Goal: Task Accomplishment & Management: Manage account settings

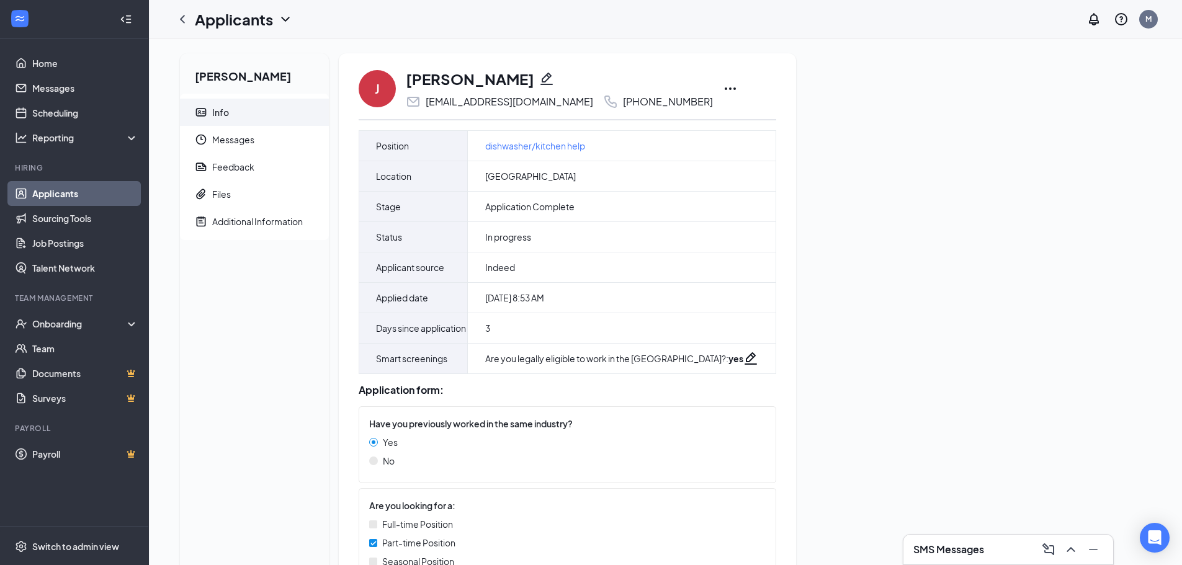
click at [723, 91] on icon "Ellipses" at bounding box center [730, 88] width 15 height 15
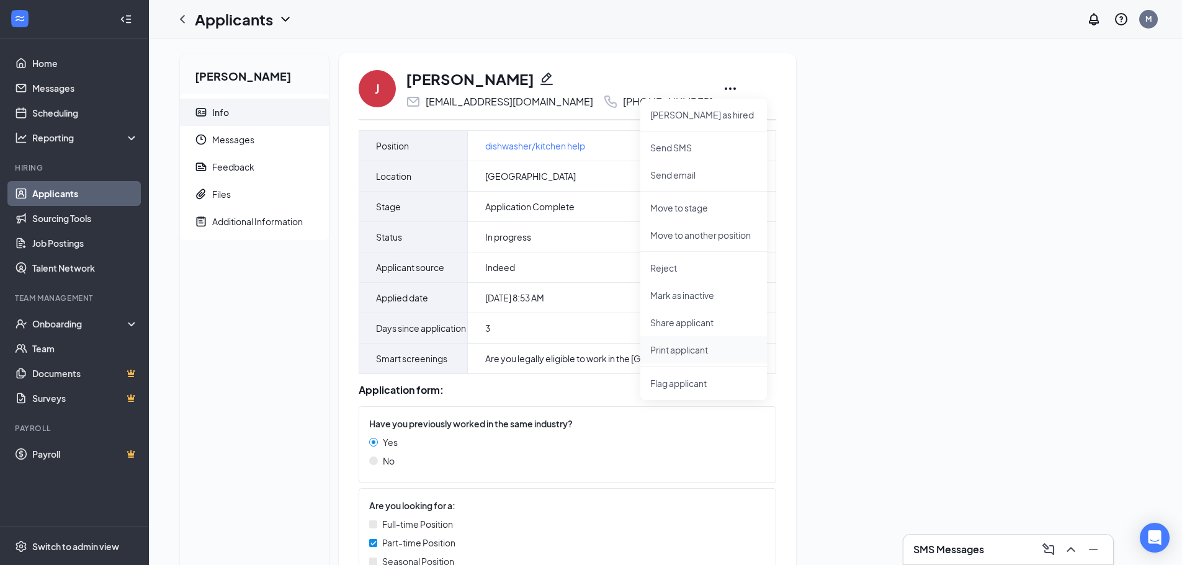
click at [695, 351] on p "Print applicant" at bounding box center [703, 350] width 107 height 12
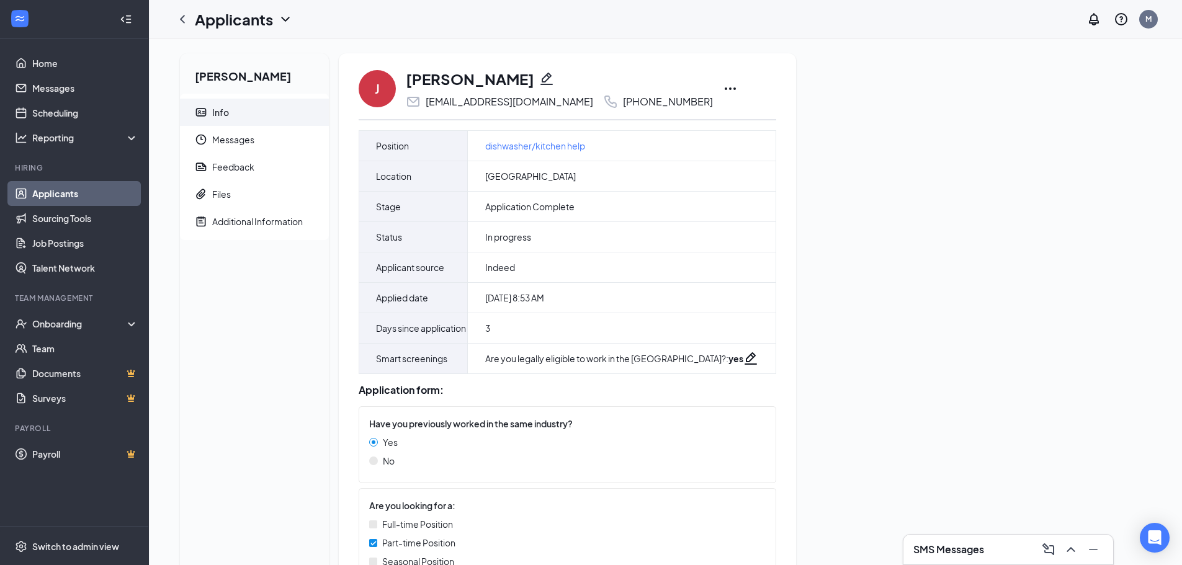
click at [71, 192] on link "Applicants" at bounding box center [85, 193] width 106 height 25
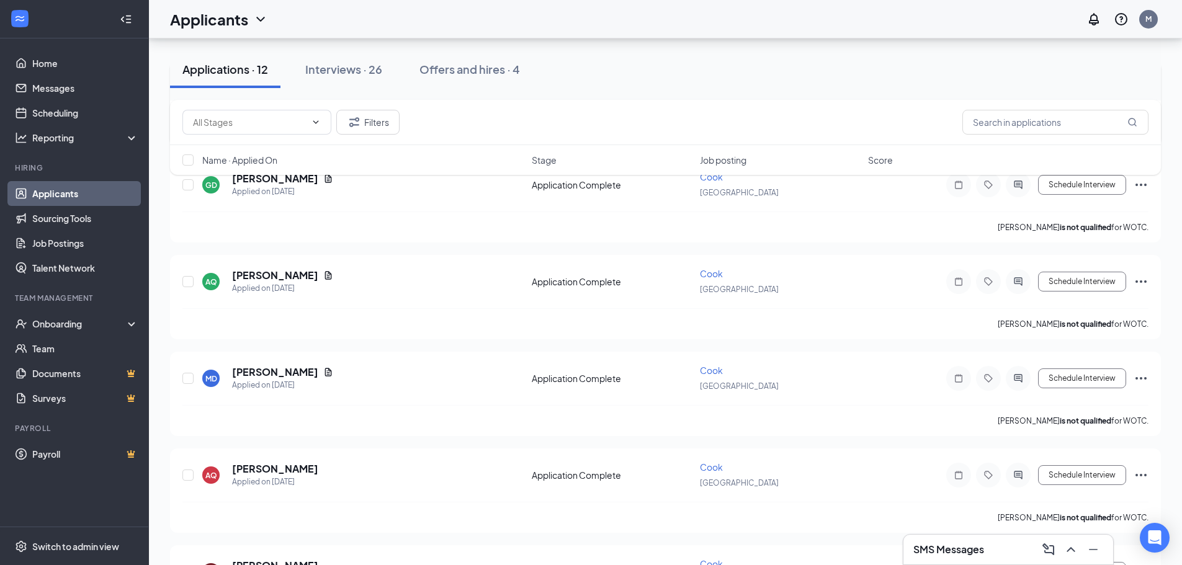
scroll to position [124, 0]
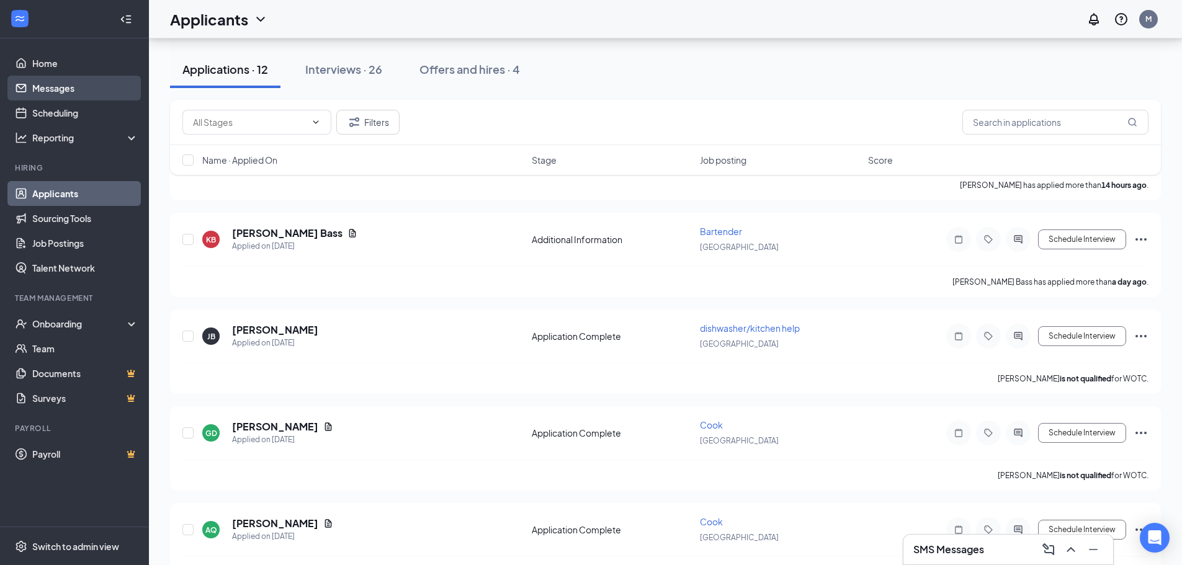
click at [74, 91] on link "Messages" at bounding box center [85, 88] width 106 height 25
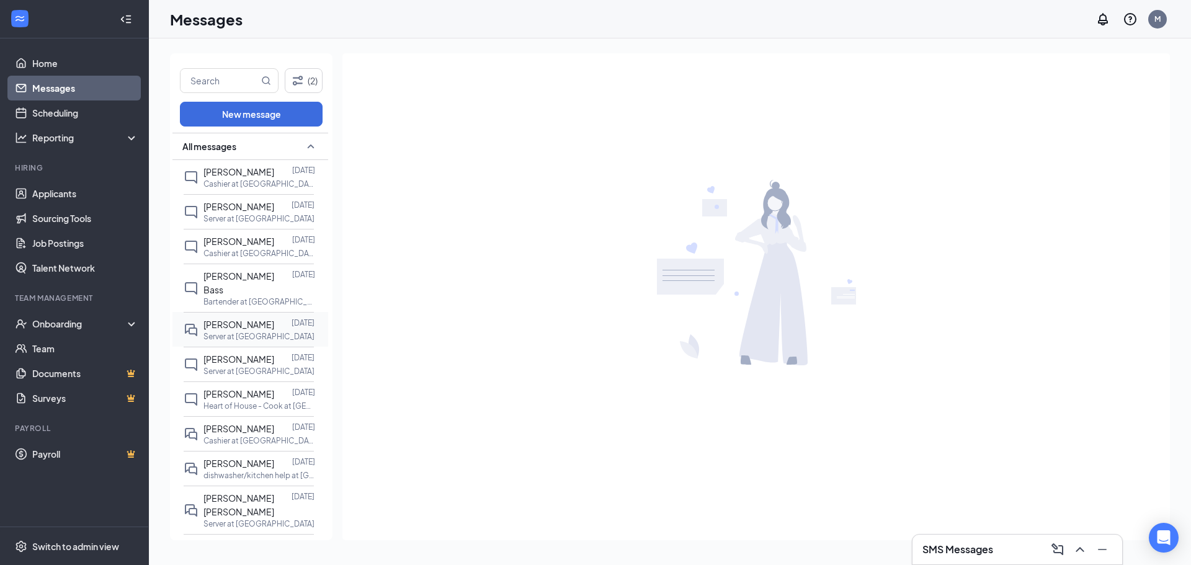
click at [243, 319] on span "[PERSON_NAME]" at bounding box center [238, 324] width 71 height 11
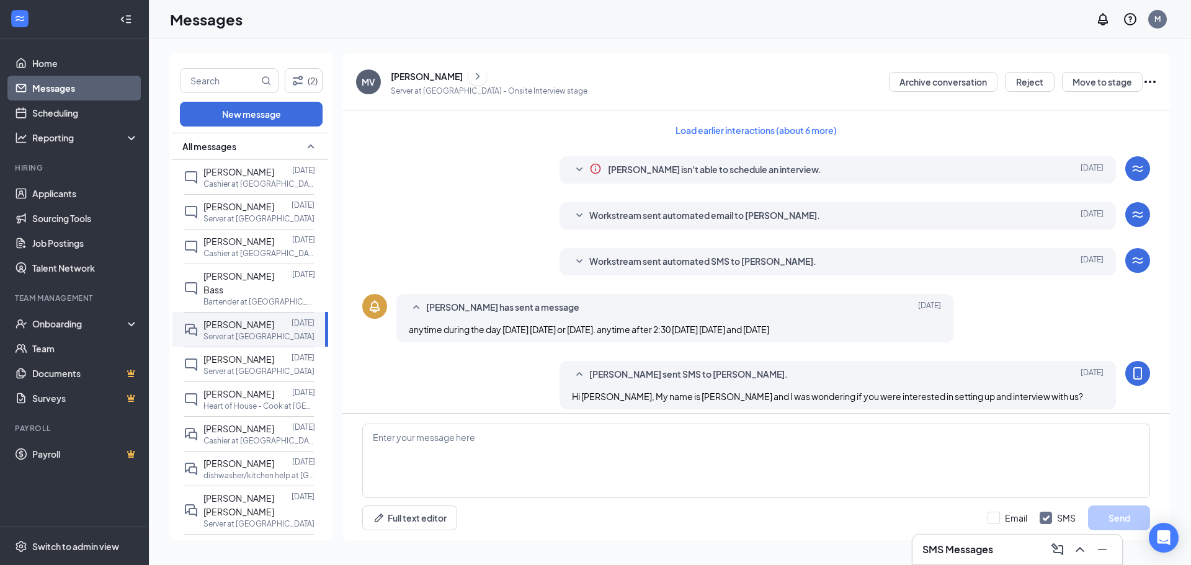
scroll to position [344, 0]
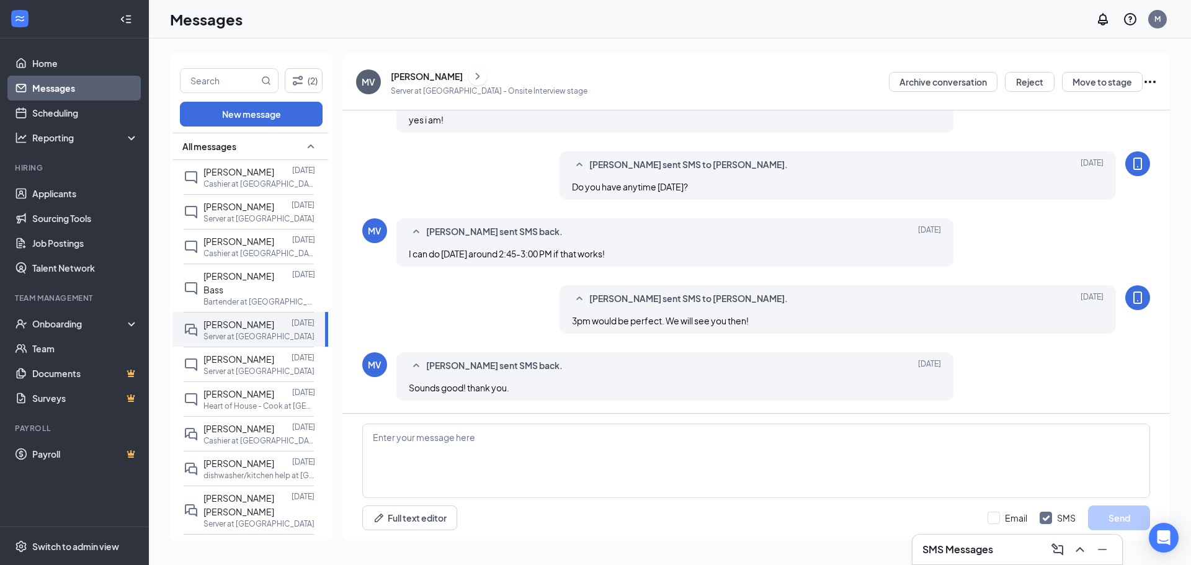
click at [455, 233] on span "[PERSON_NAME] sent SMS back." at bounding box center [494, 232] width 136 height 15
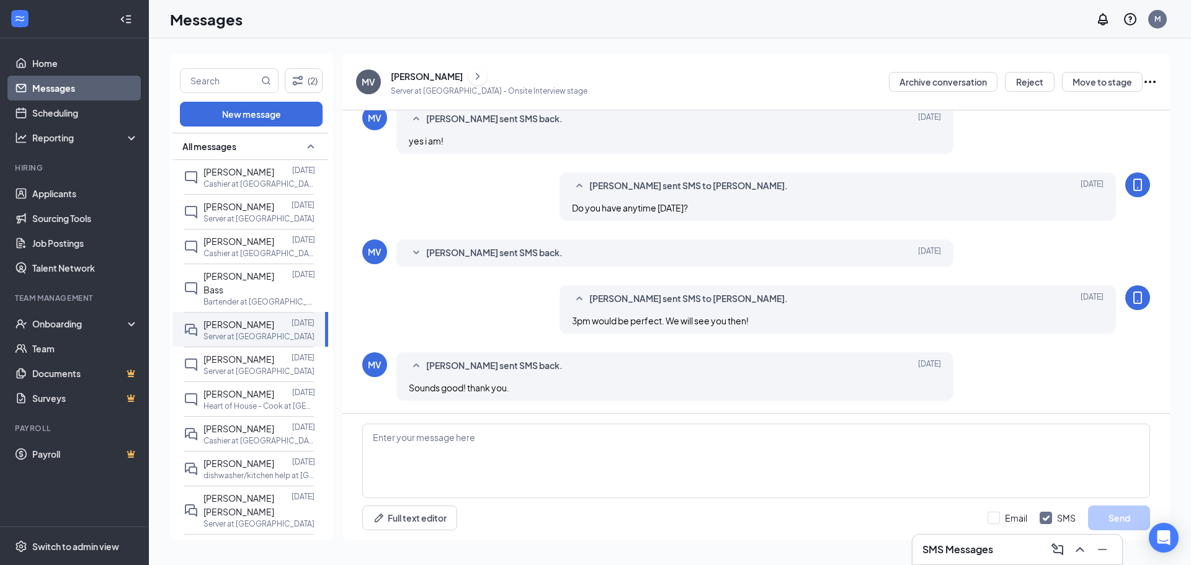
click at [458, 254] on span "[PERSON_NAME] sent SMS back." at bounding box center [494, 253] width 136 height 15
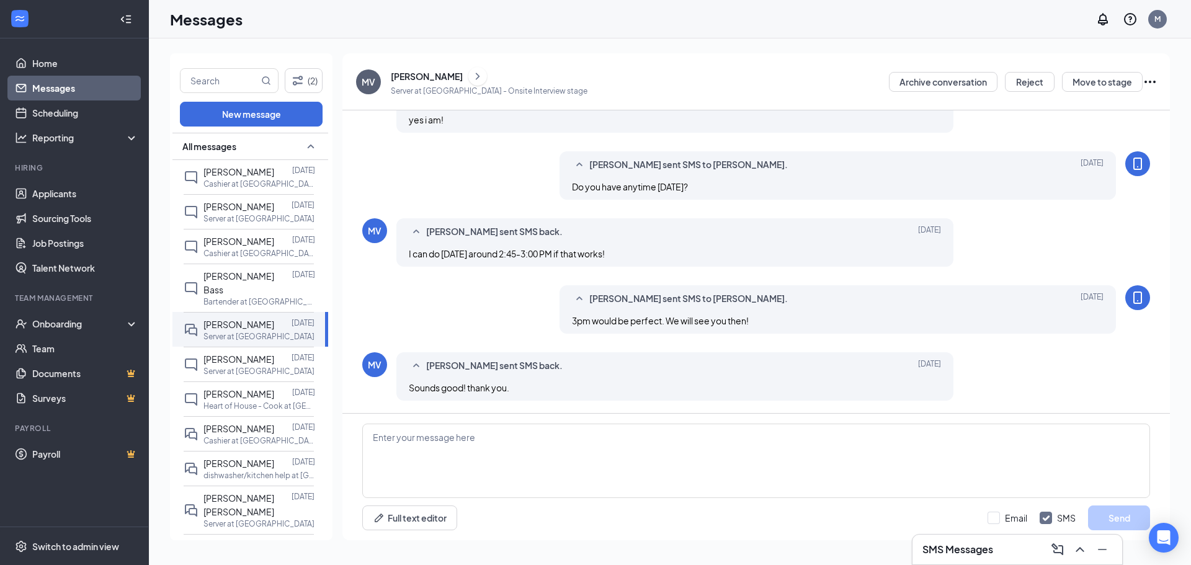
click at [397, 74] on div "[PERSON_NAME]" at bounding box center [427, 76] width 72 height 12
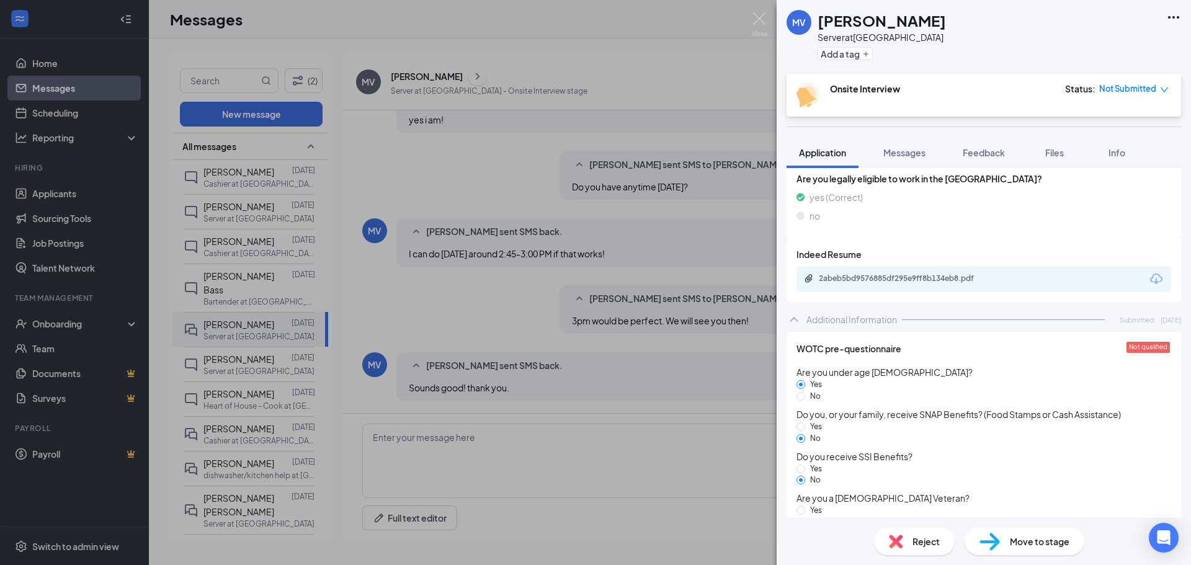
scroll to position [408, 0]
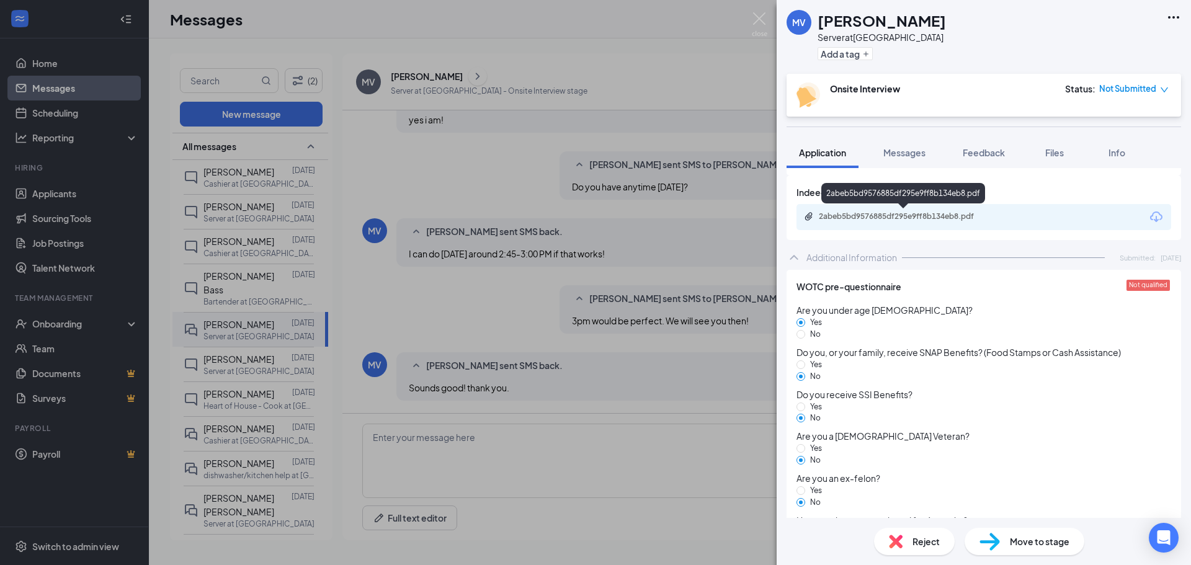
click at [942, 213] on div "2abeb5bd9576885df295e9ff8b134eb8.pdf" at bounding box center [906, 217] width 174 height 10
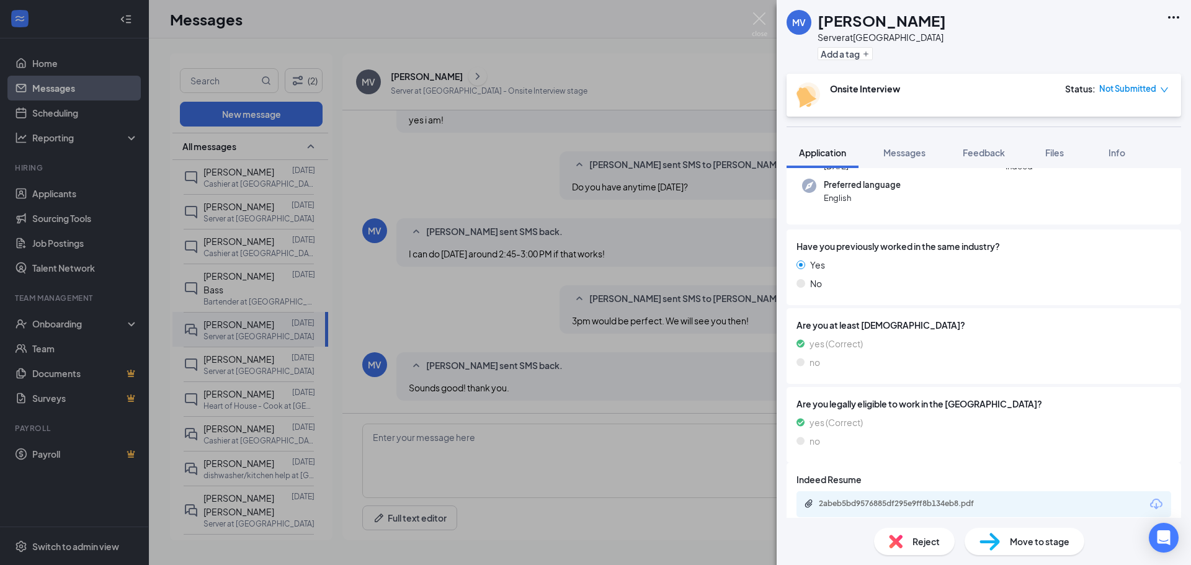
scroll to position [0, 0]
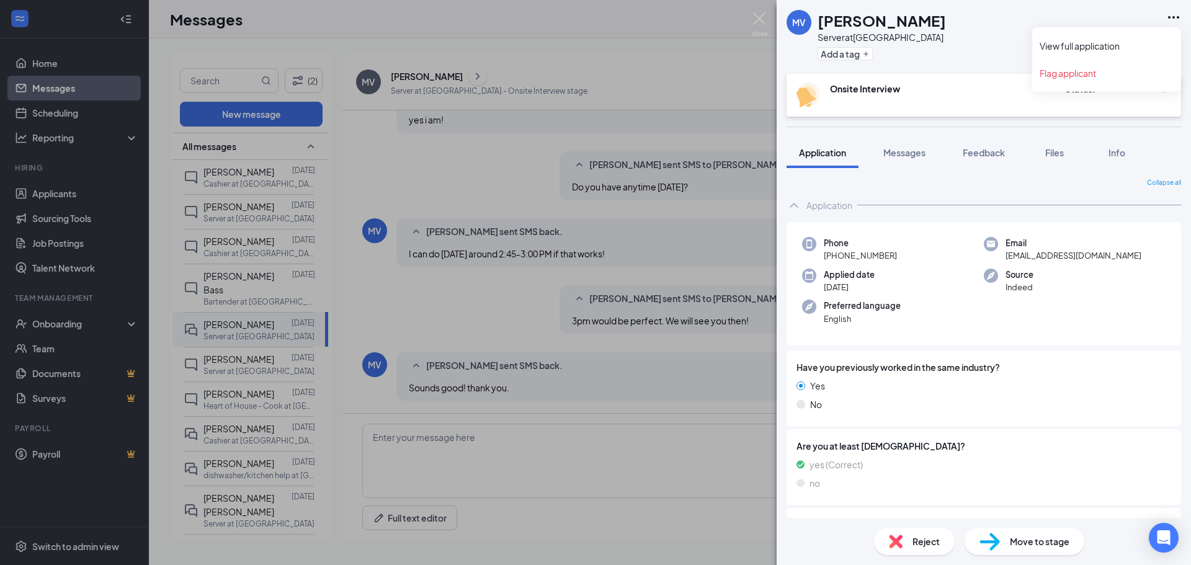
click at [1167, 16] on icon "Ellipses" at bounding box center [1173, 17] width 15 height 15
click at [1136, 43] on link "View full application" at bounding box center [1107, 46] width 134 height 12
